Goal: Find specific page/section: Find specific page/section

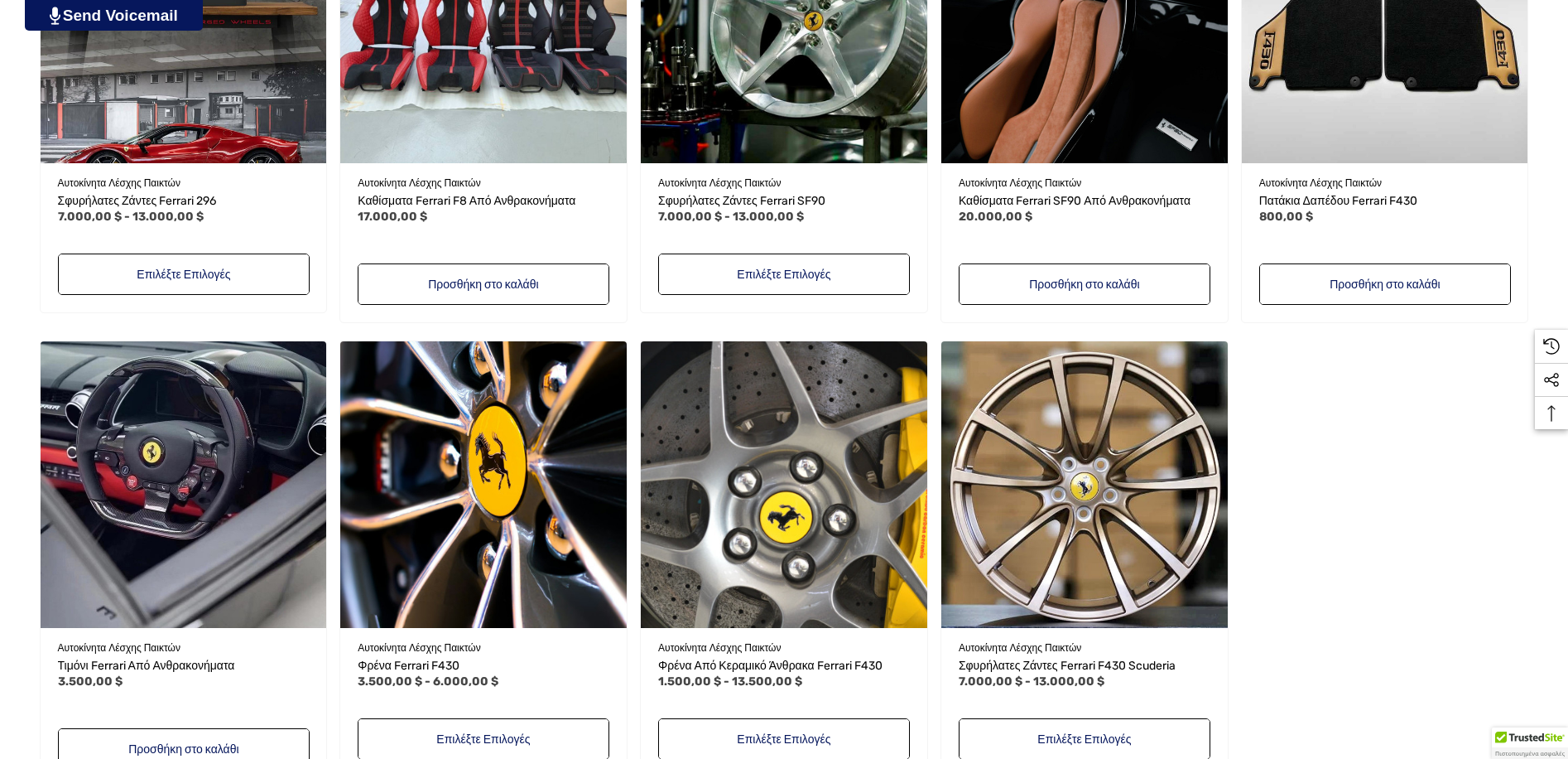
scroll to position [663, 0]
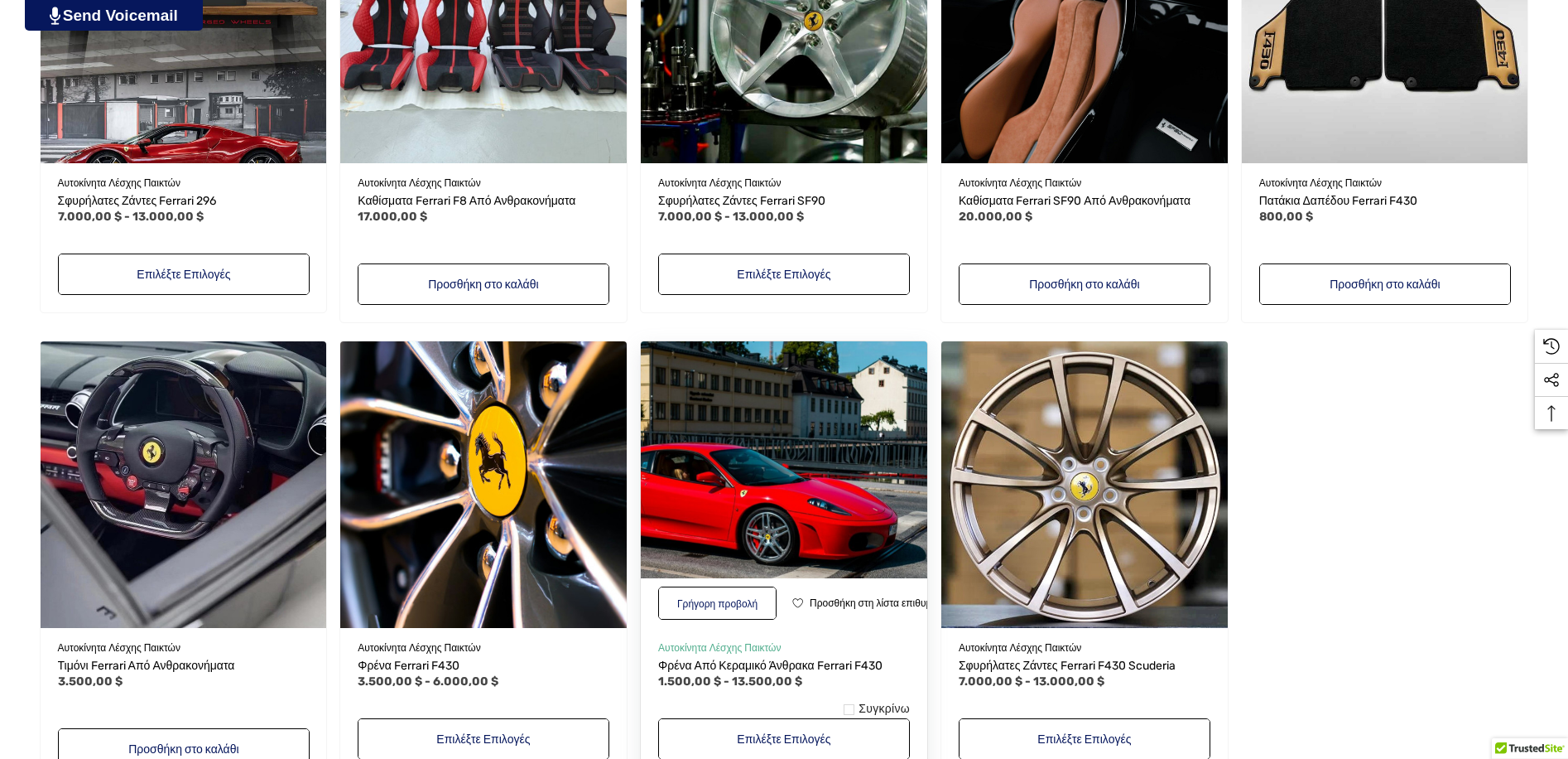
click at [844, 427] on img "Ferrari F430 Carbon Ceramic Brakes,Price range from $1,500.00 to $13,500.00\a" at bounding box center [784, 484] width 314 height 314
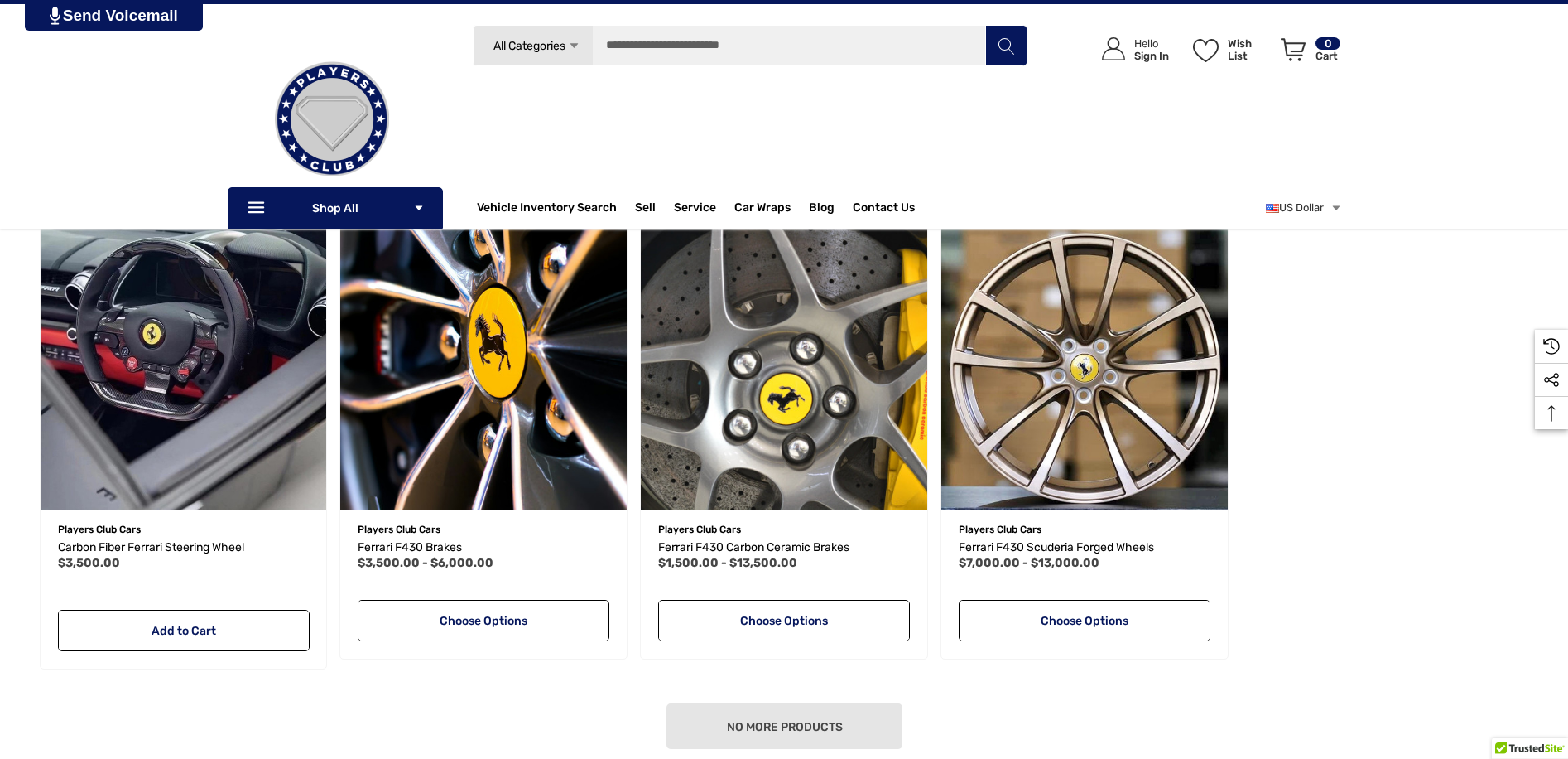
scroll to position [745, 0]
